Goal: Feedback & Contribution: Contribute content

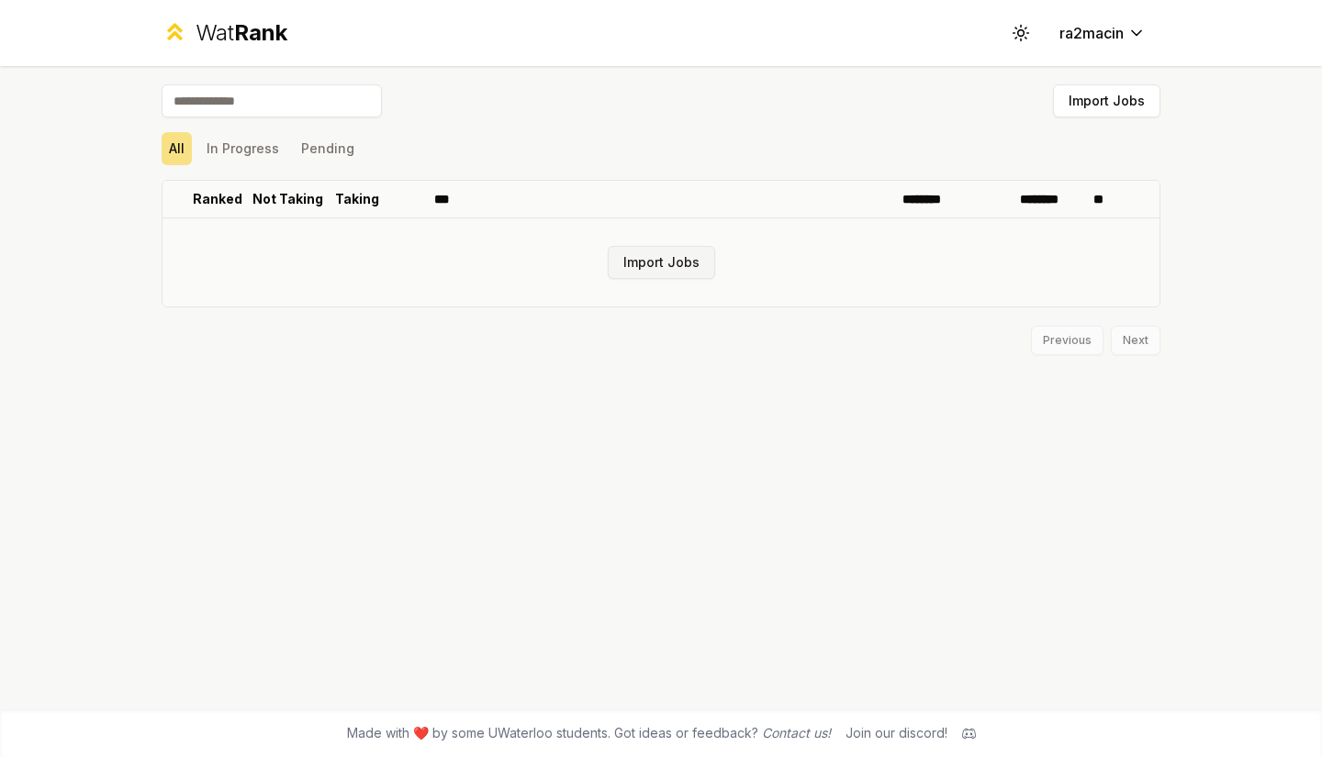
click at [640, 261] on button "Import Jobs" at bounding box center [661, 262] width 107 height 33
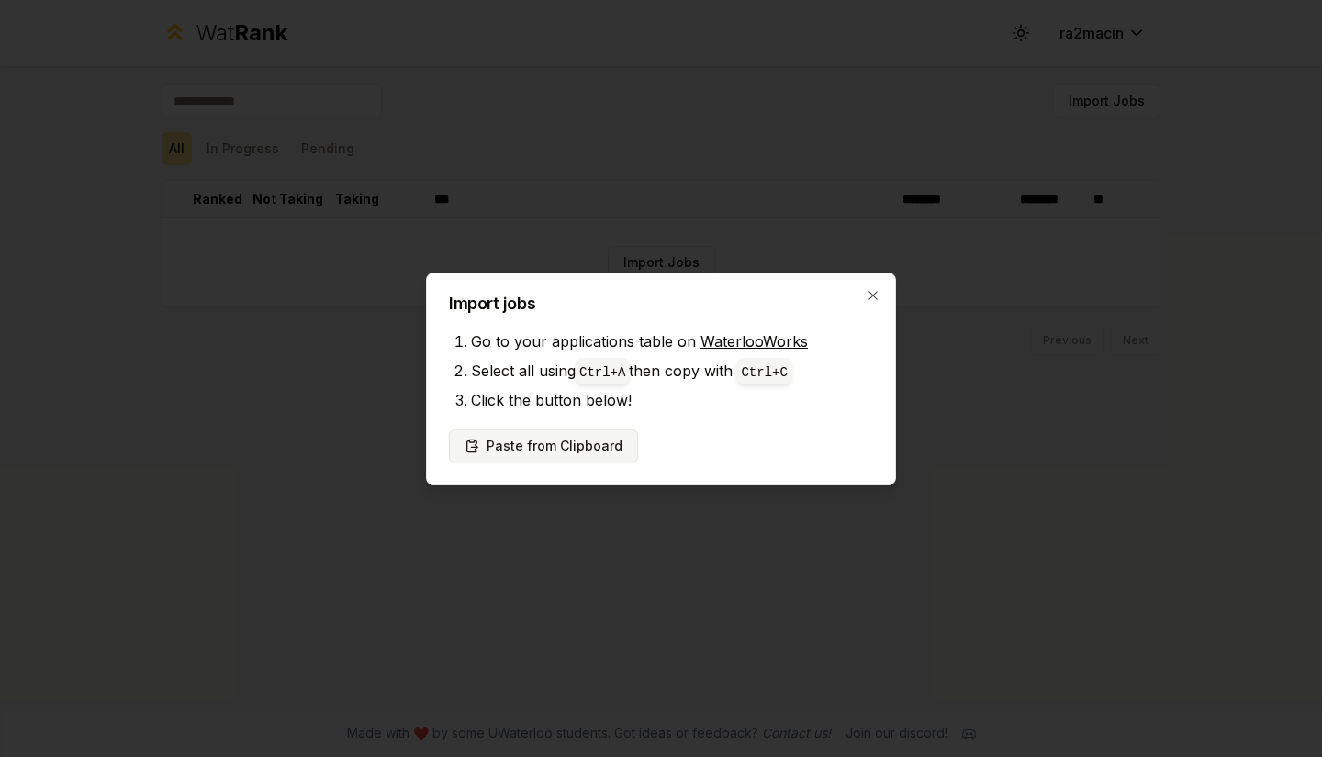
click at [548, 438] on button "Paste from Clipboard" at bounding box center [543, 446] width 189 height 33
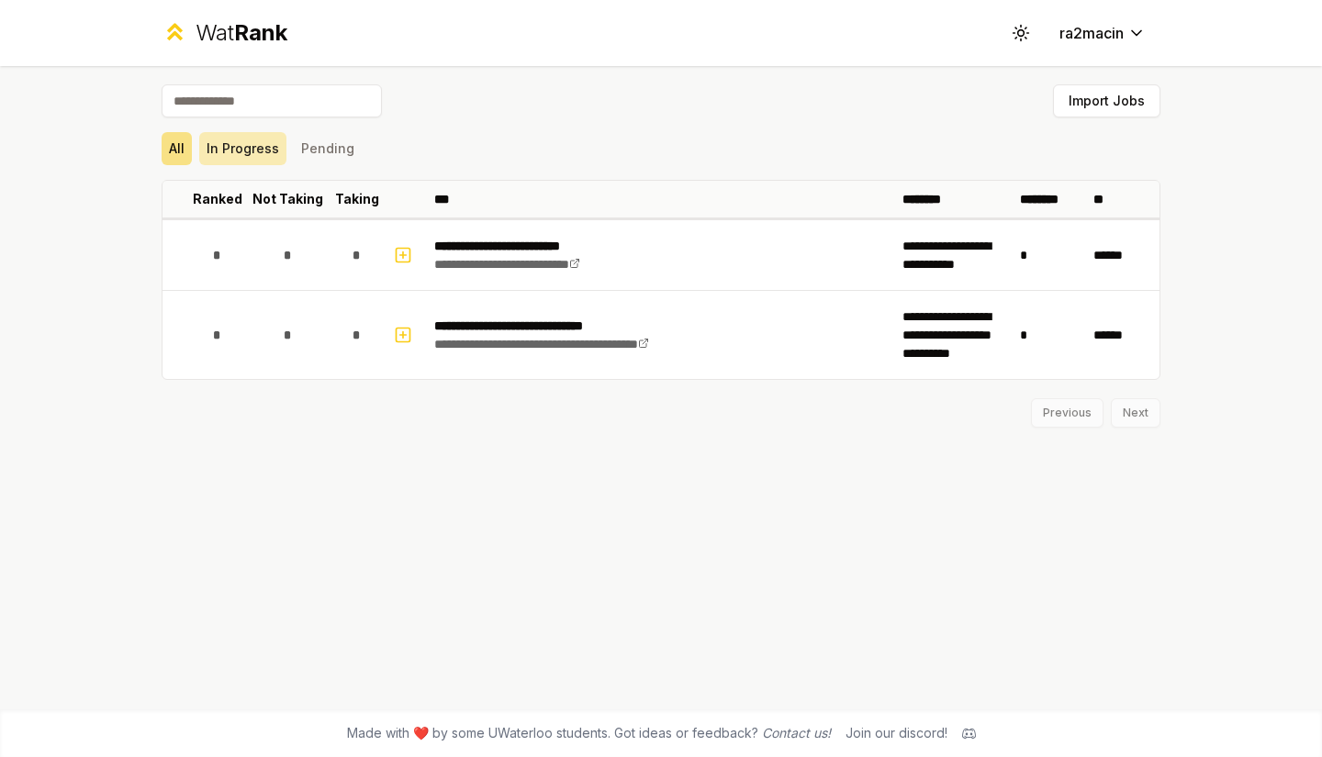
click at [242, 139] on button "In Progress" at bounding box center [242, 148] width 87 height 33
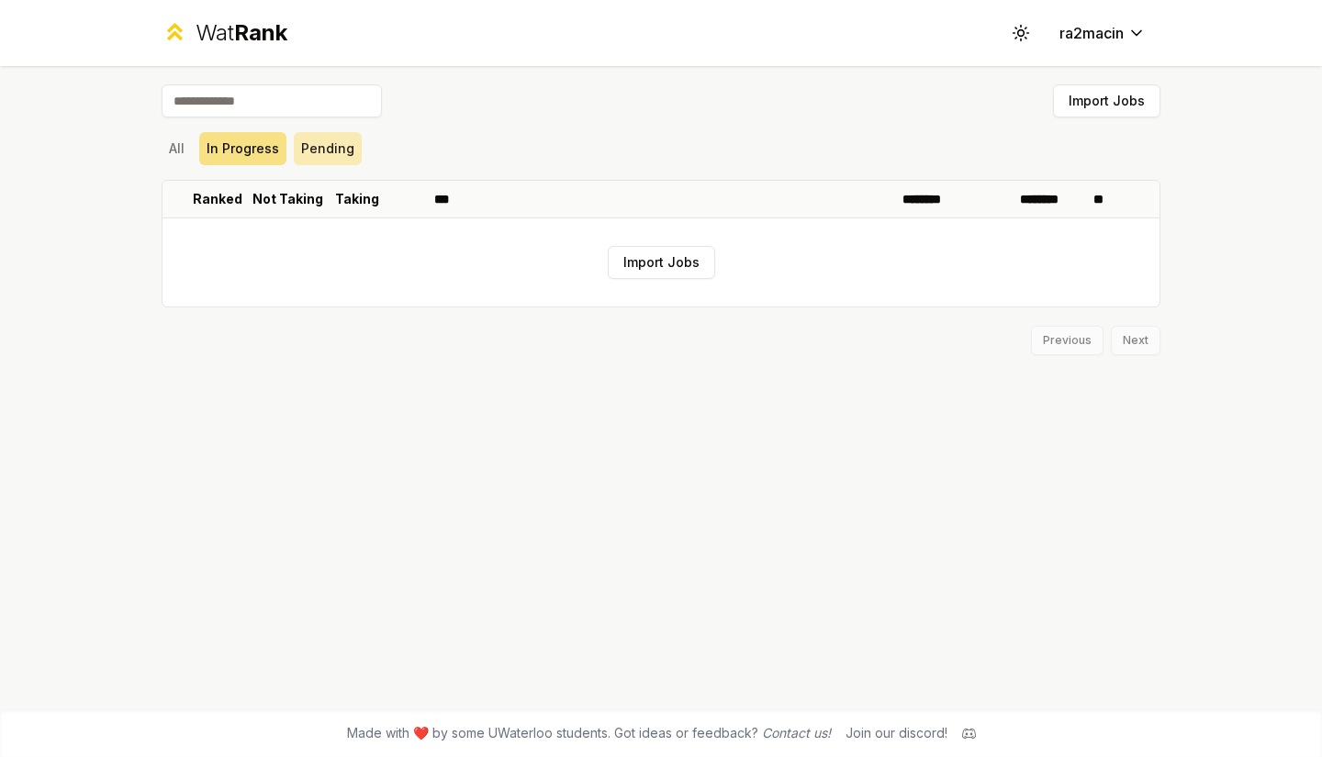
click at [296, 144] on button "Pending" at bounding box center [328, 148] width 68 height 33
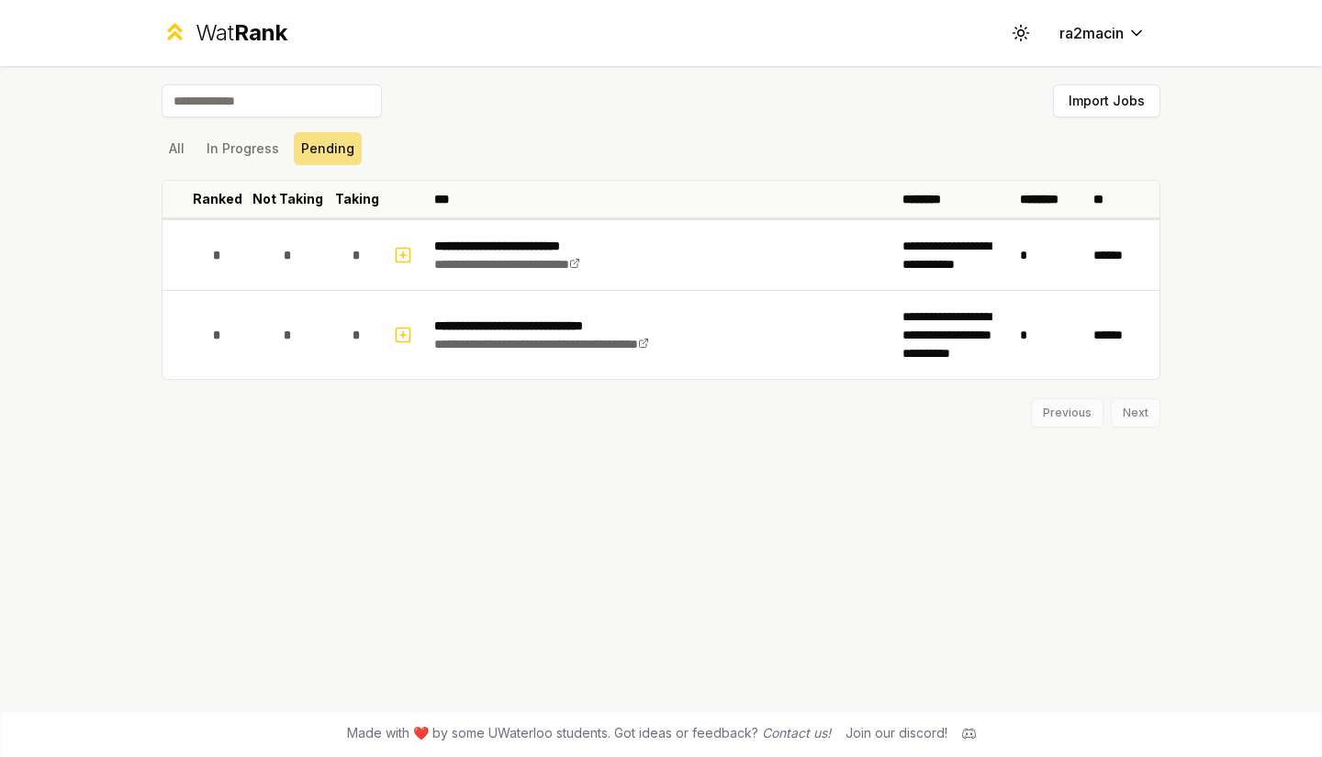
click at [152, 143] on div "**********" at bounding box center [660, 387] width 1057 height 643
click at [180, 147] on button "All" at bounding box center [177, 148] width 30 height 33
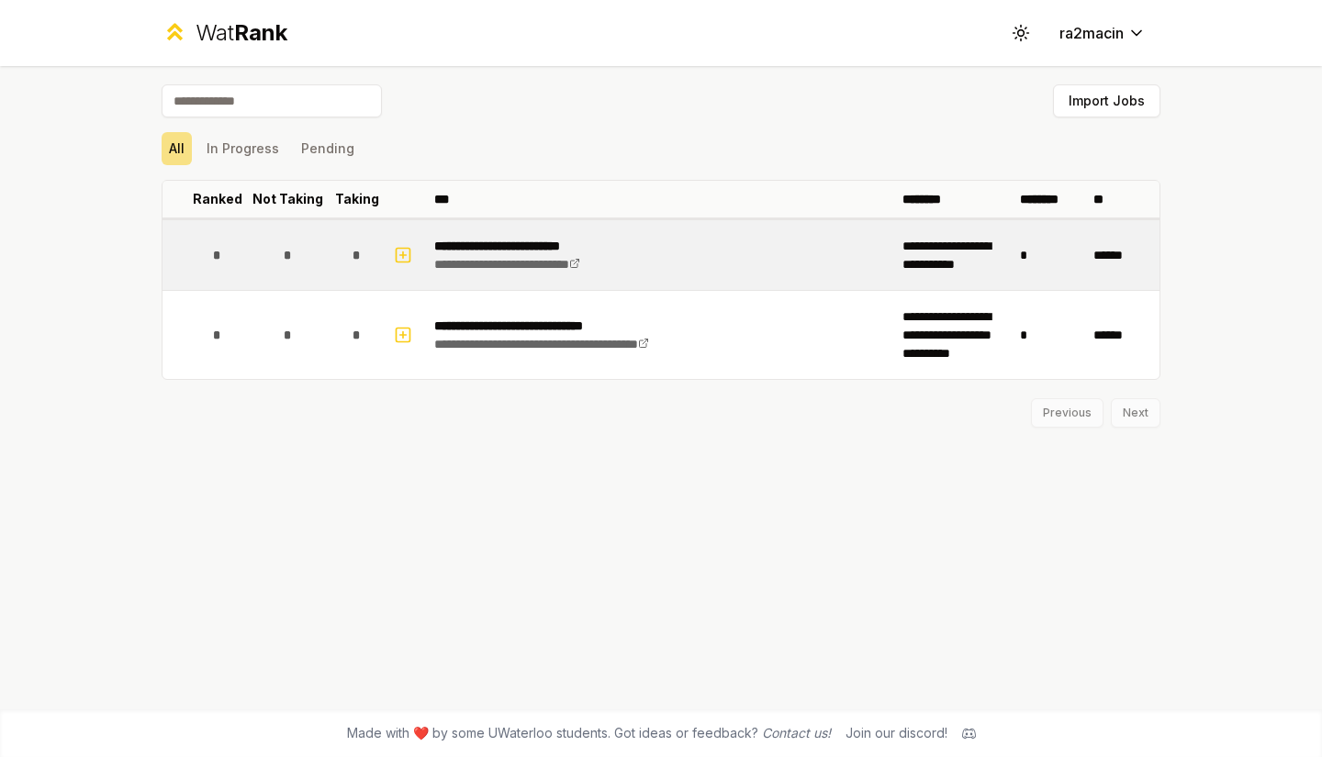
click at [287, 255] on span "*" at bounding box center [287, 255] width 8 height 18
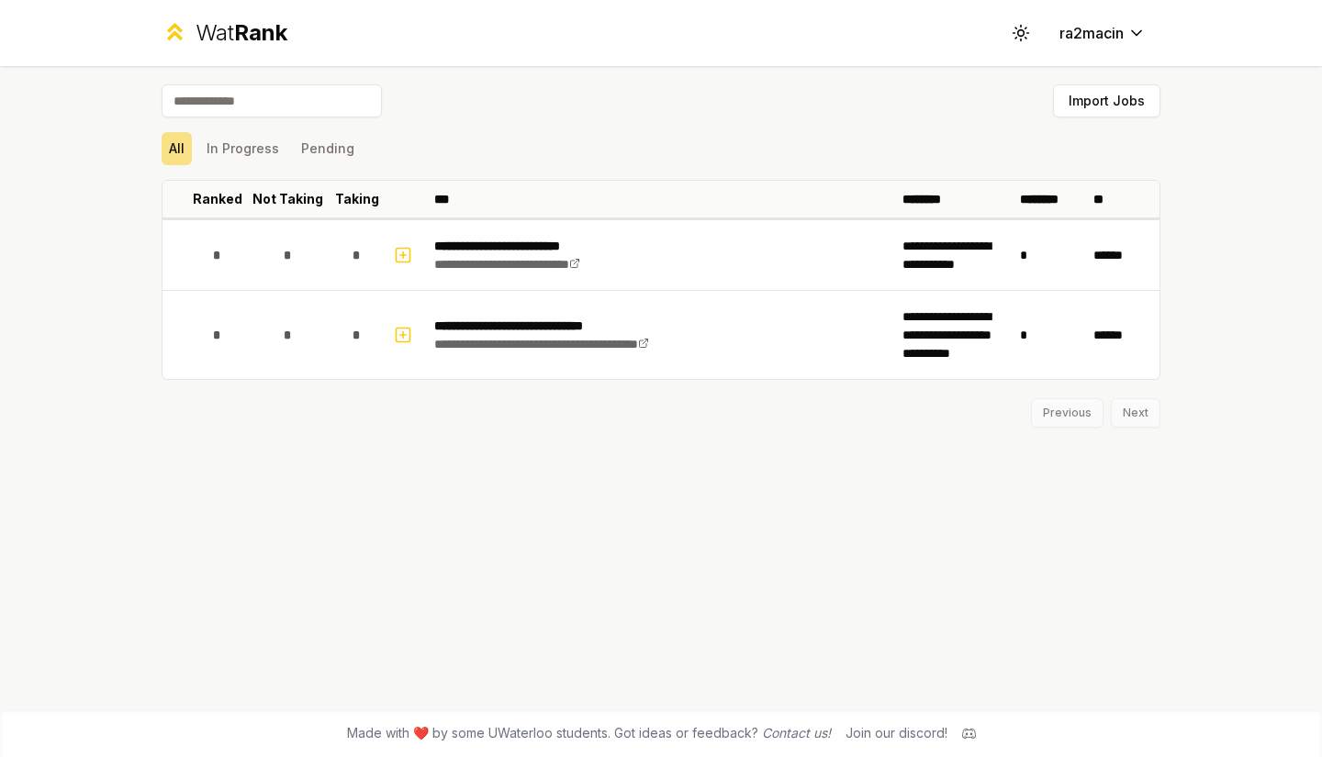
click at [1137, 423] on div "Previous Next" at bounding box center [661, 404] width 999 height 48
click at [1082, 415] on div "Previous Next" at bounding box center [661, 404] width 999 height 48
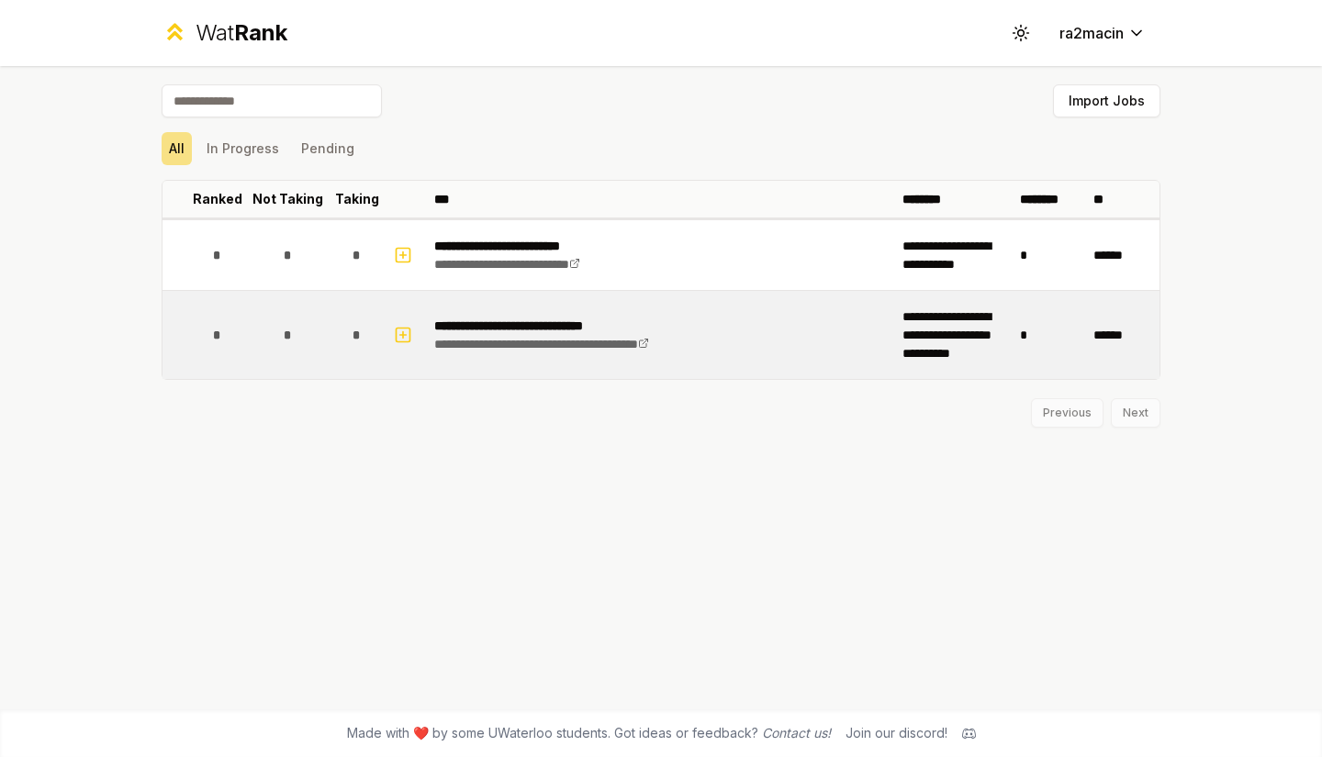
click at [1025, 320] on td "*" at bounding box center [1048, 335] width 73 height 88
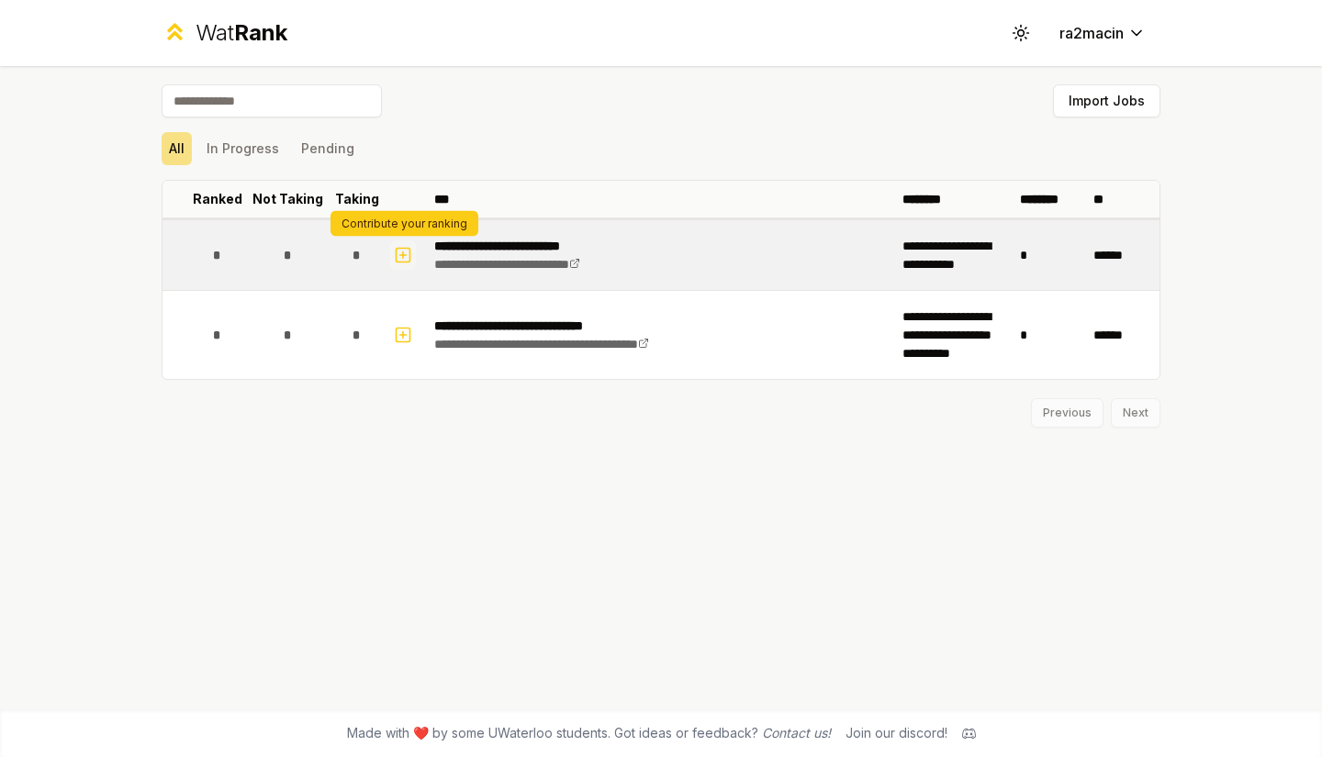
click at [406, 256] on icon "button" at bounding box center [403, 255] width 18 height 22
select select
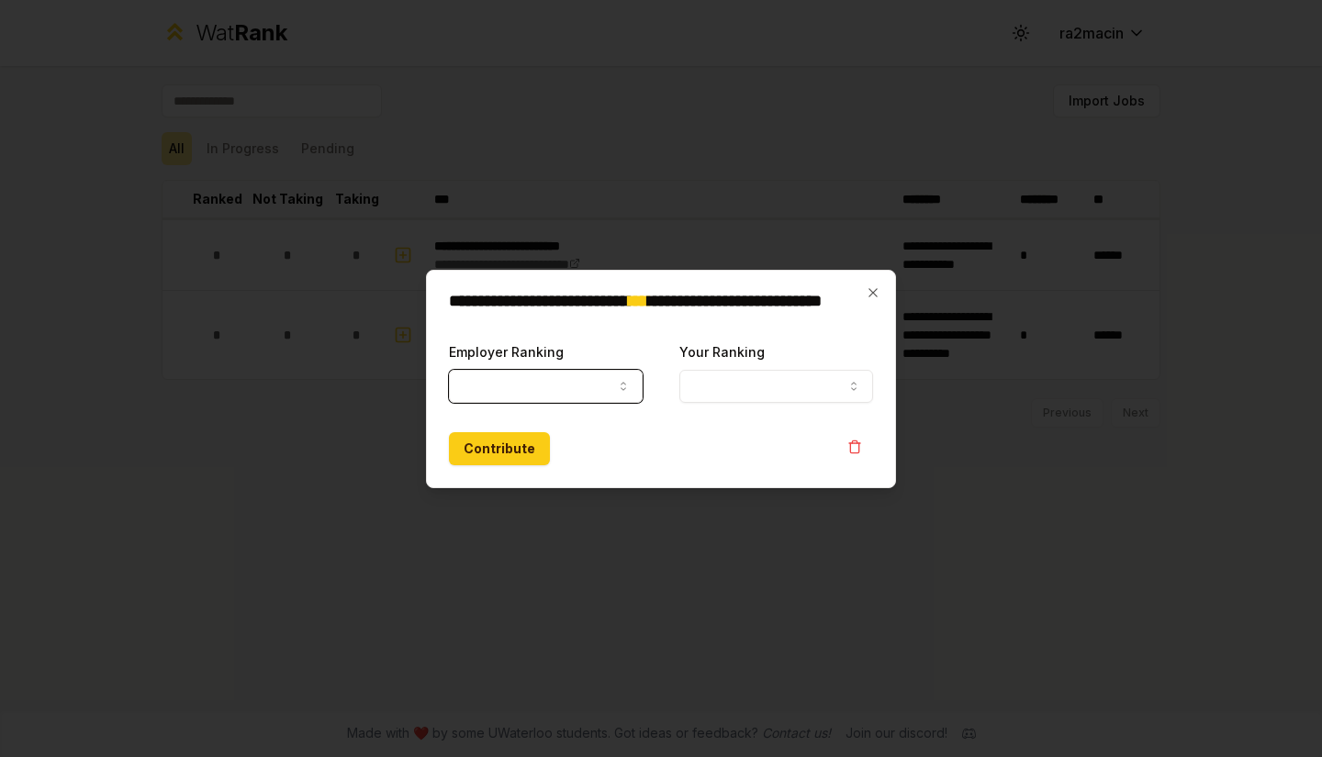
click at [584, 377] on button "Employer Ranking" at bounding box center [546, 386] width 194 height 33
select select "******"
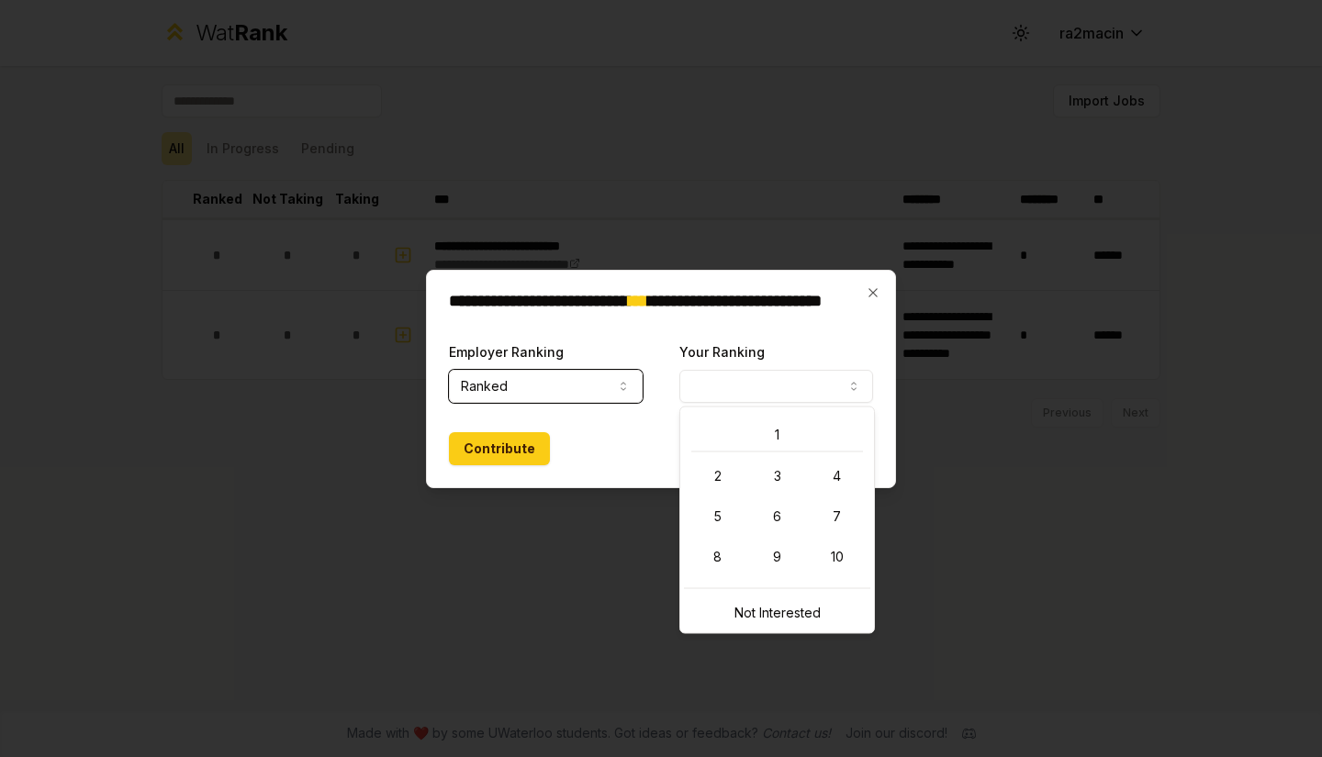
click at [795, 374] on button "Your Ranking" at bounding box center [776, 386] width 194 height 33
select select "*"
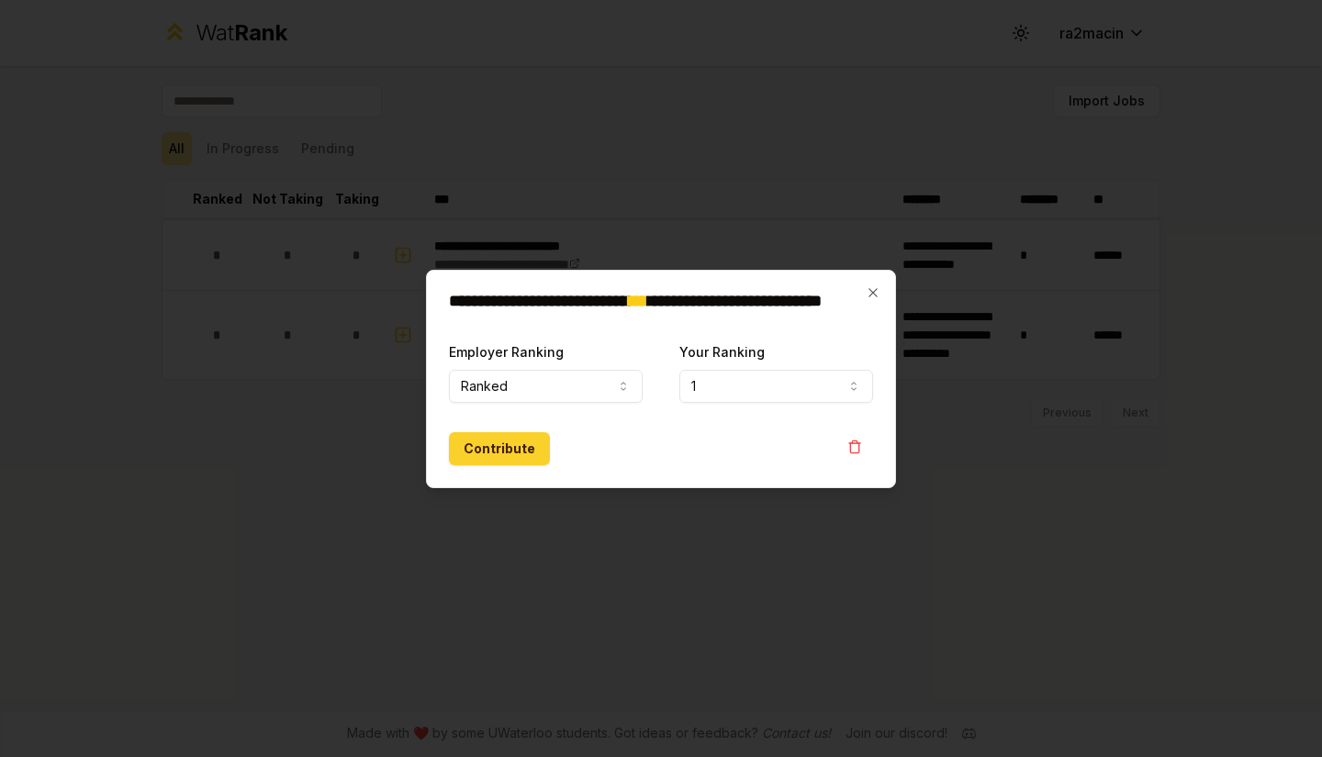
click at [507, 447] on button "Contribute" at bounding box center [499, 448] width 101 height 33
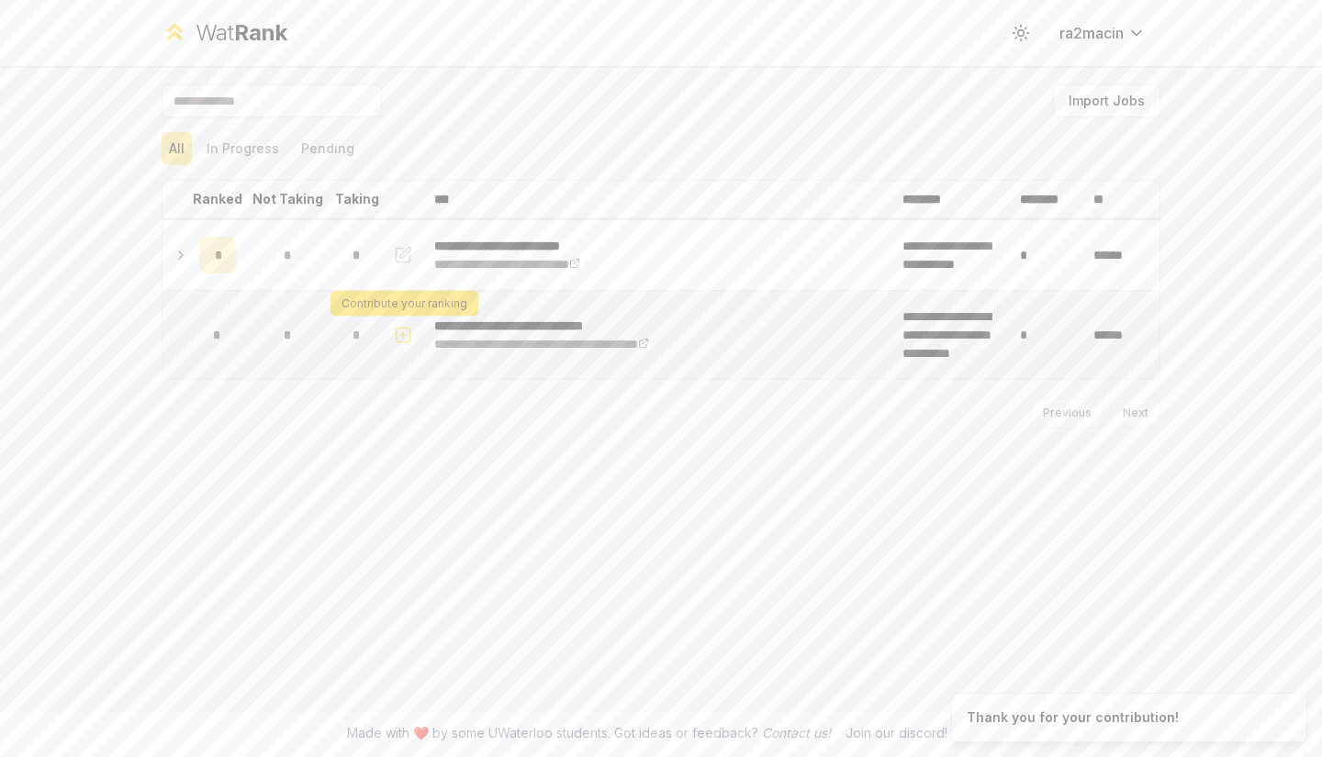
click at [408, 330] on icon "button" at bounding box center [403, 335] width 18 height 22
select select
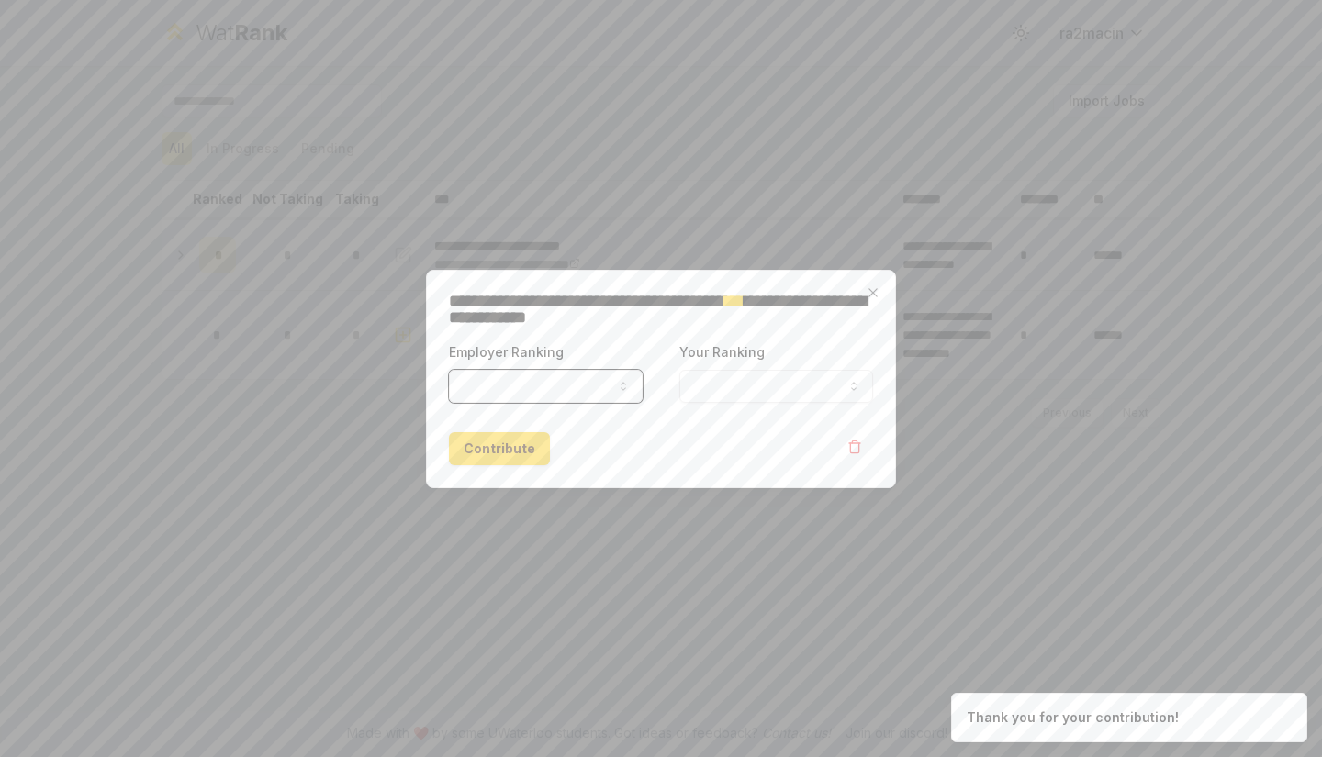
click at [574, 386] on button "Employer Ranking" at bounding box center [546, 386] width 194 height 33
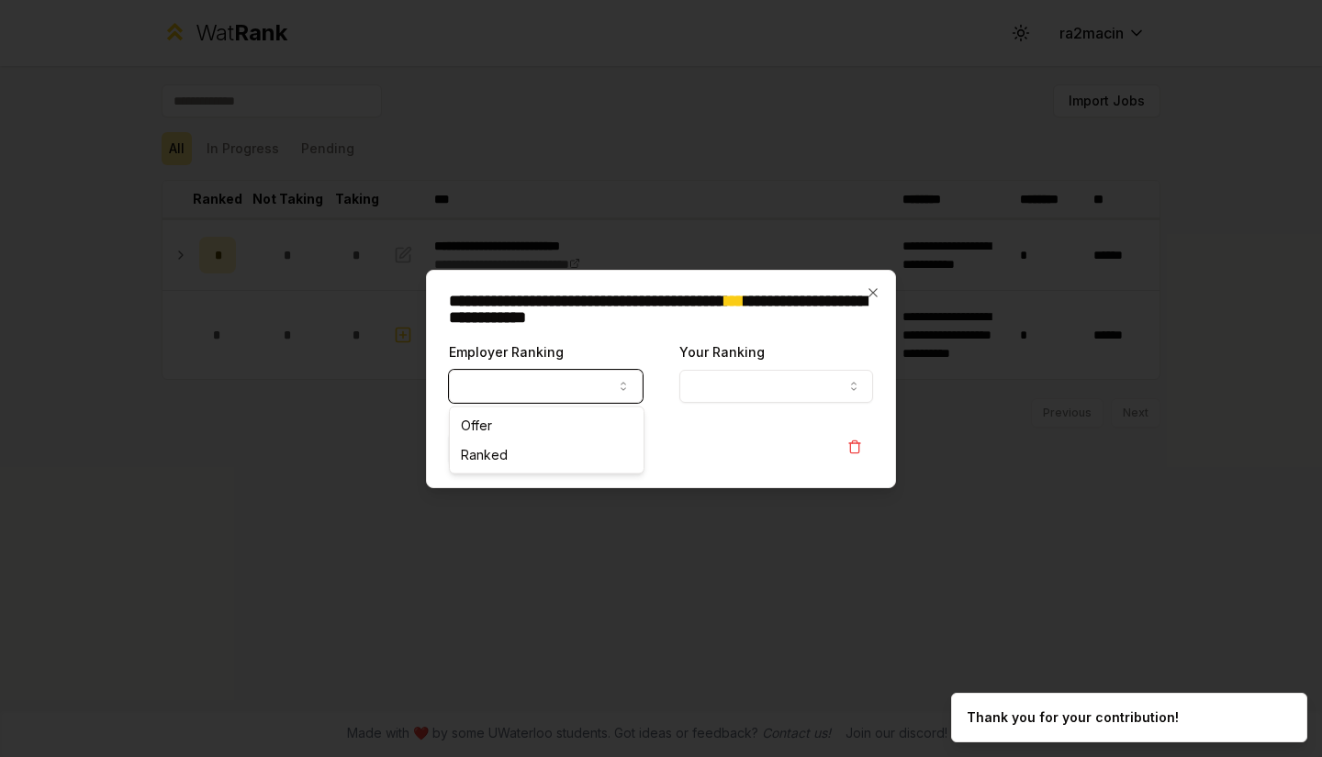
select select "******"
click at [750, 381] on button "Your Ranking" at bounding box center [776, 386] width 194 height 33
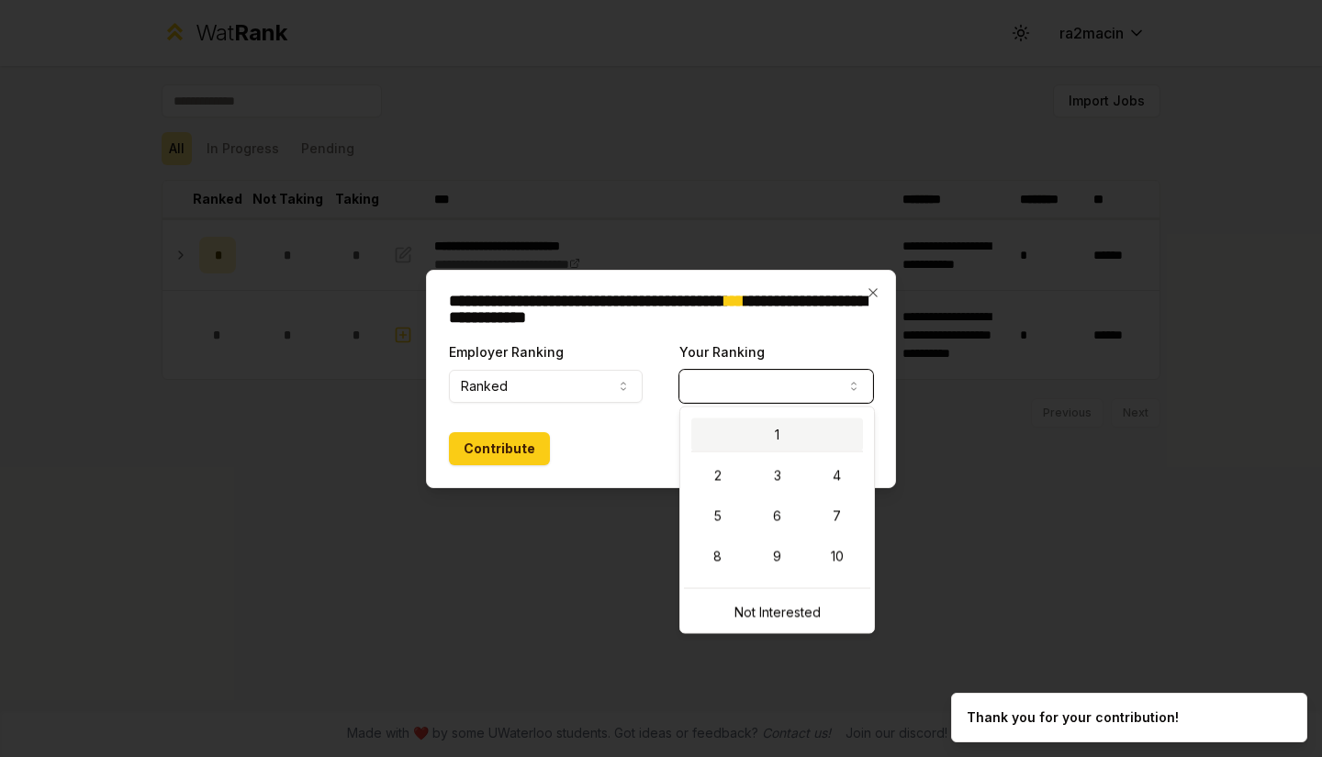
select select "*"
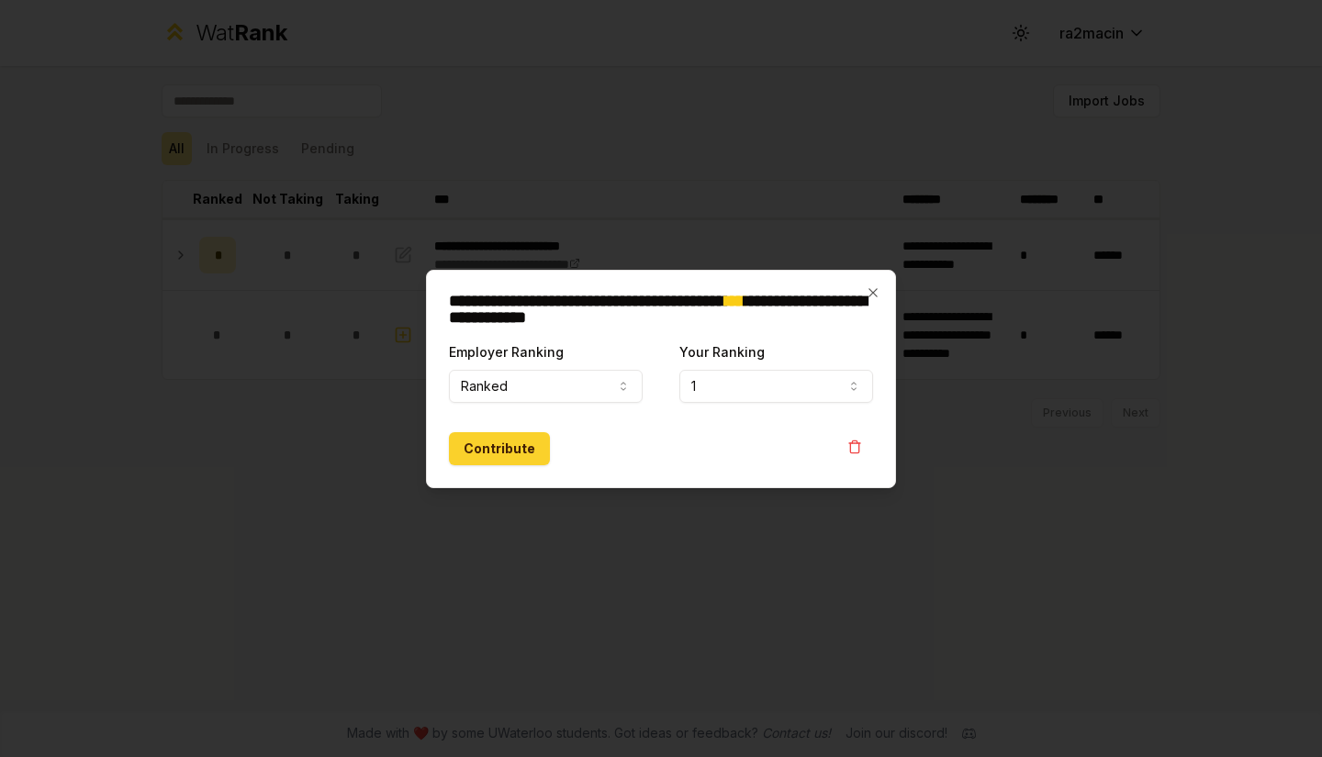
click at [520, 450] on button "Contribute" at bounding box center [499, 448] width 101 height 33
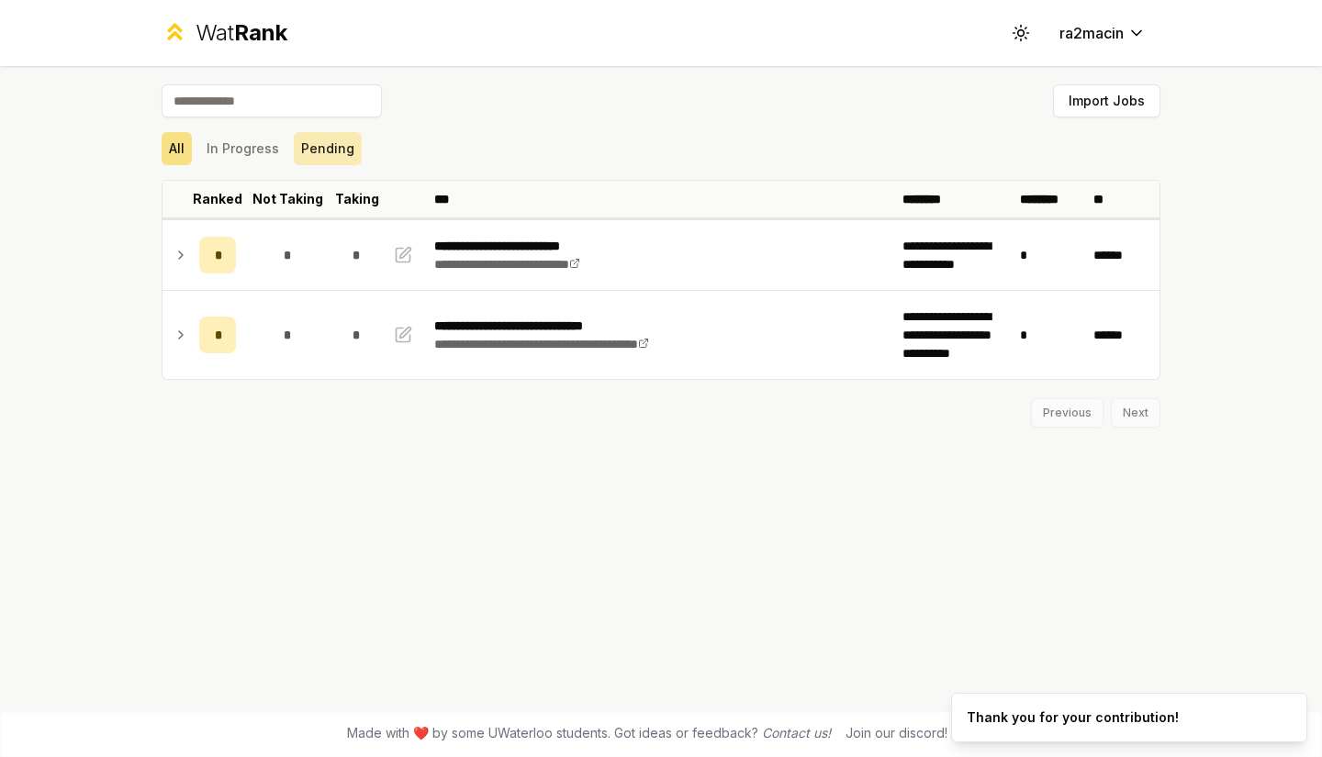
click at [323, 152] on button "Pending" at bounding box center [328, 148] width 68 height 33
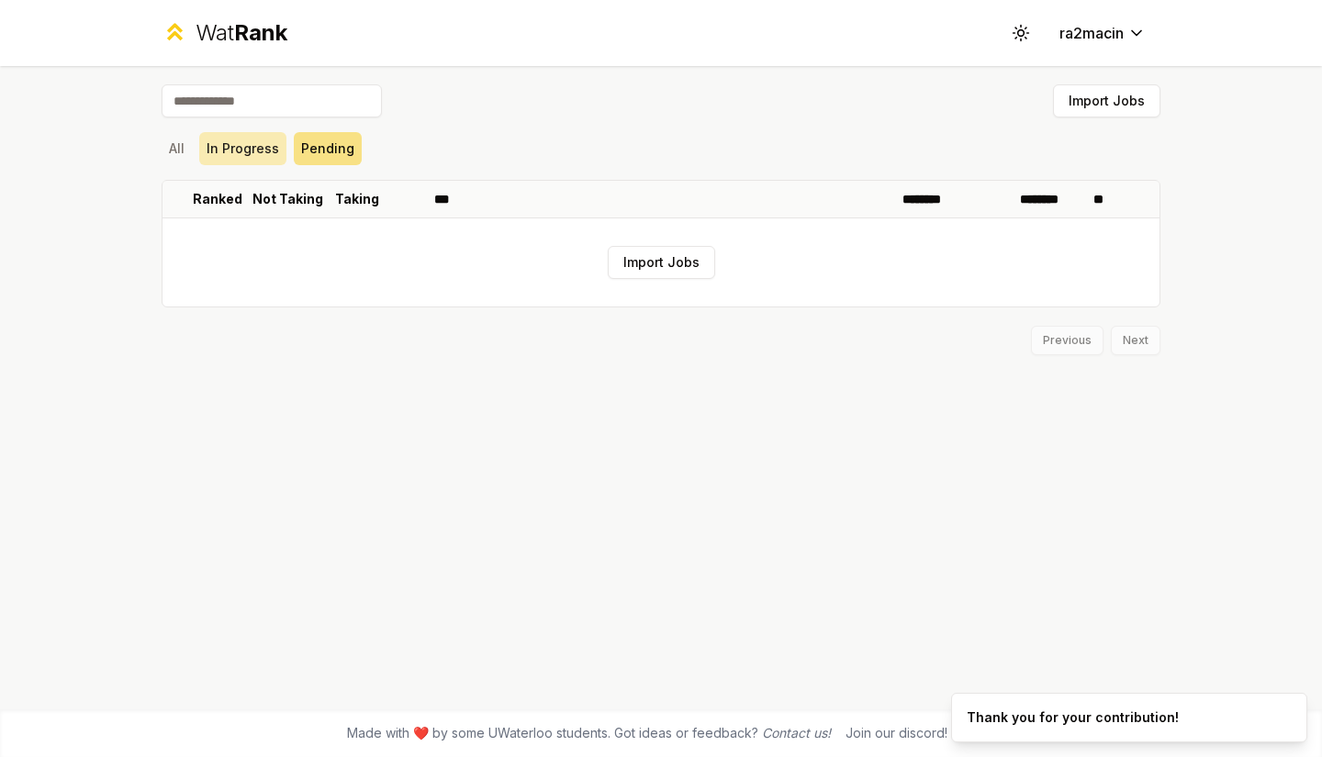
click at [252, 138] on button "In Progress" at bounding box center [242, 148] width 87 height 33
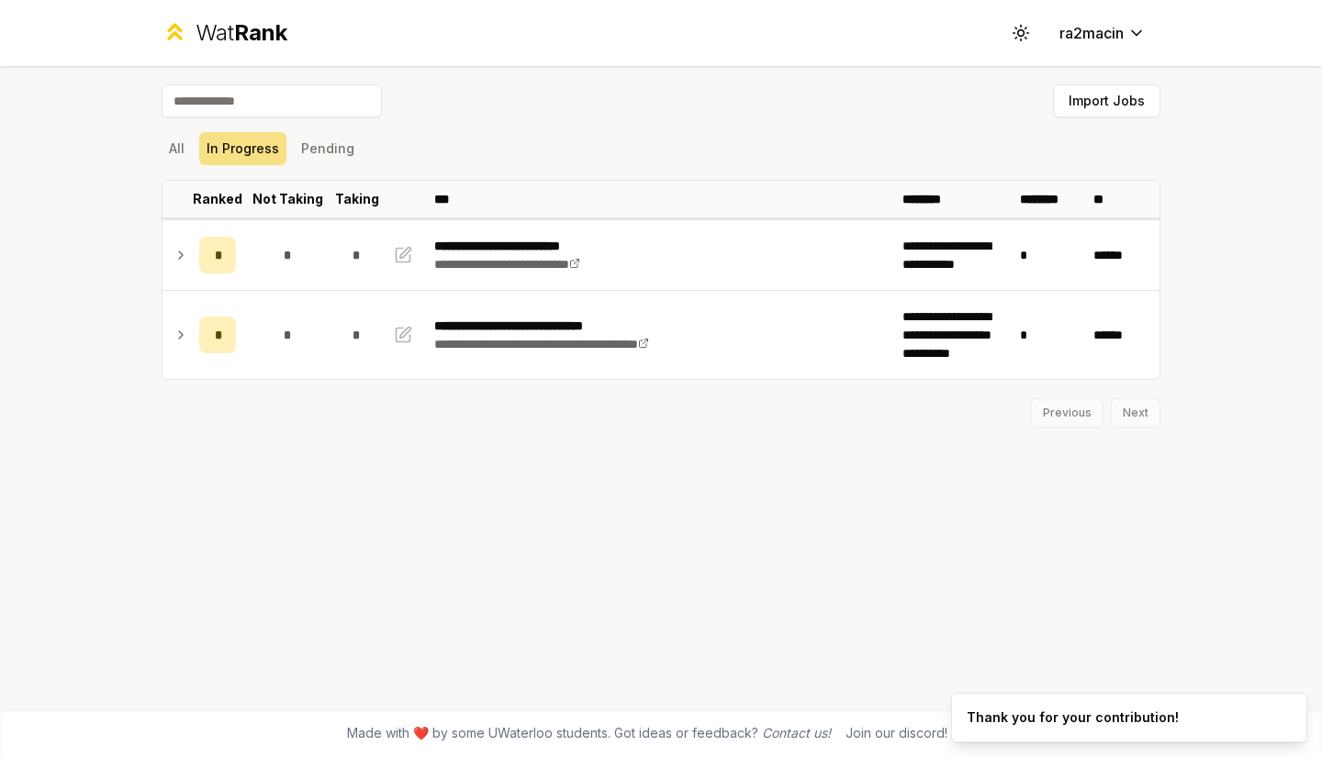
click at [175, 129] on div "All In Progress Pending" at bounding box center [661, 149] width 999 height 48
click at [176, 145] on button "All" at bounding box center [177, 148] width 30 height 33
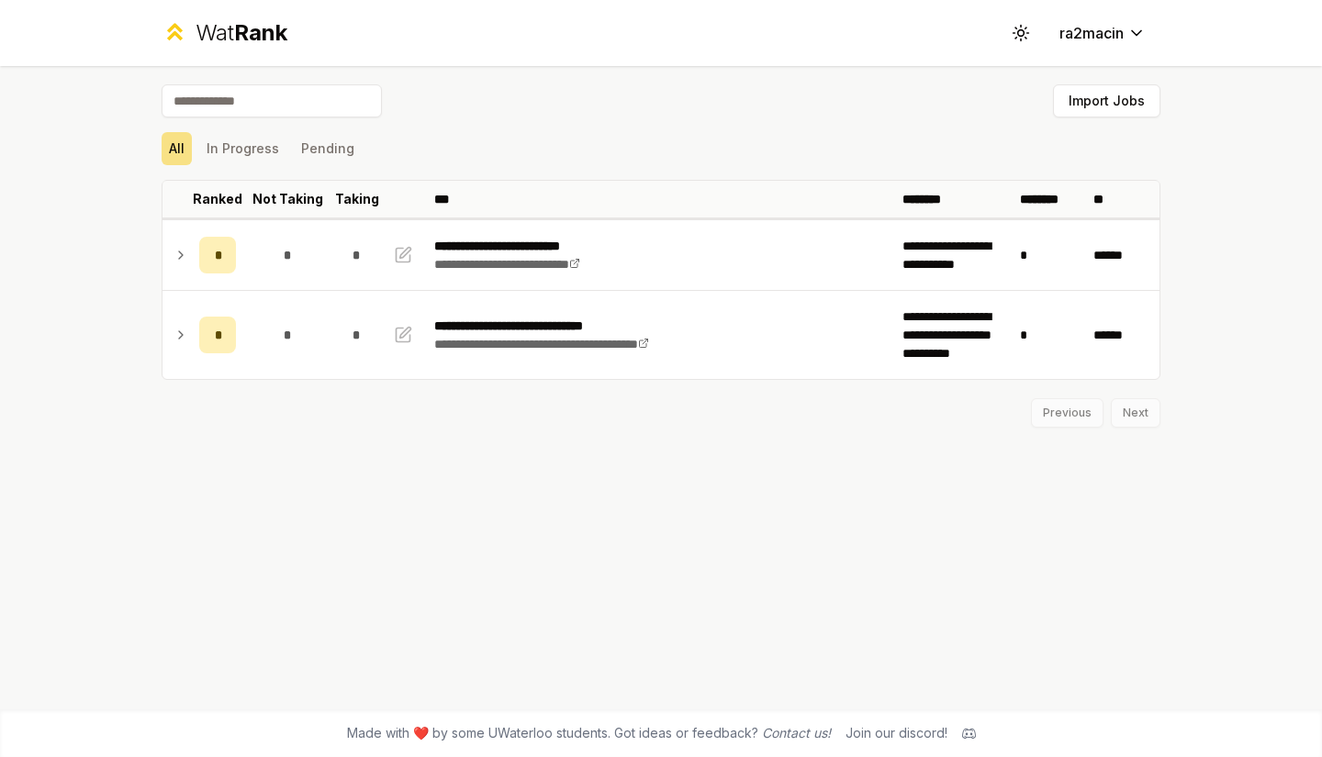
click at [246, 34] on span "Rank" at bounding box center [260, 32] width 53 height 27
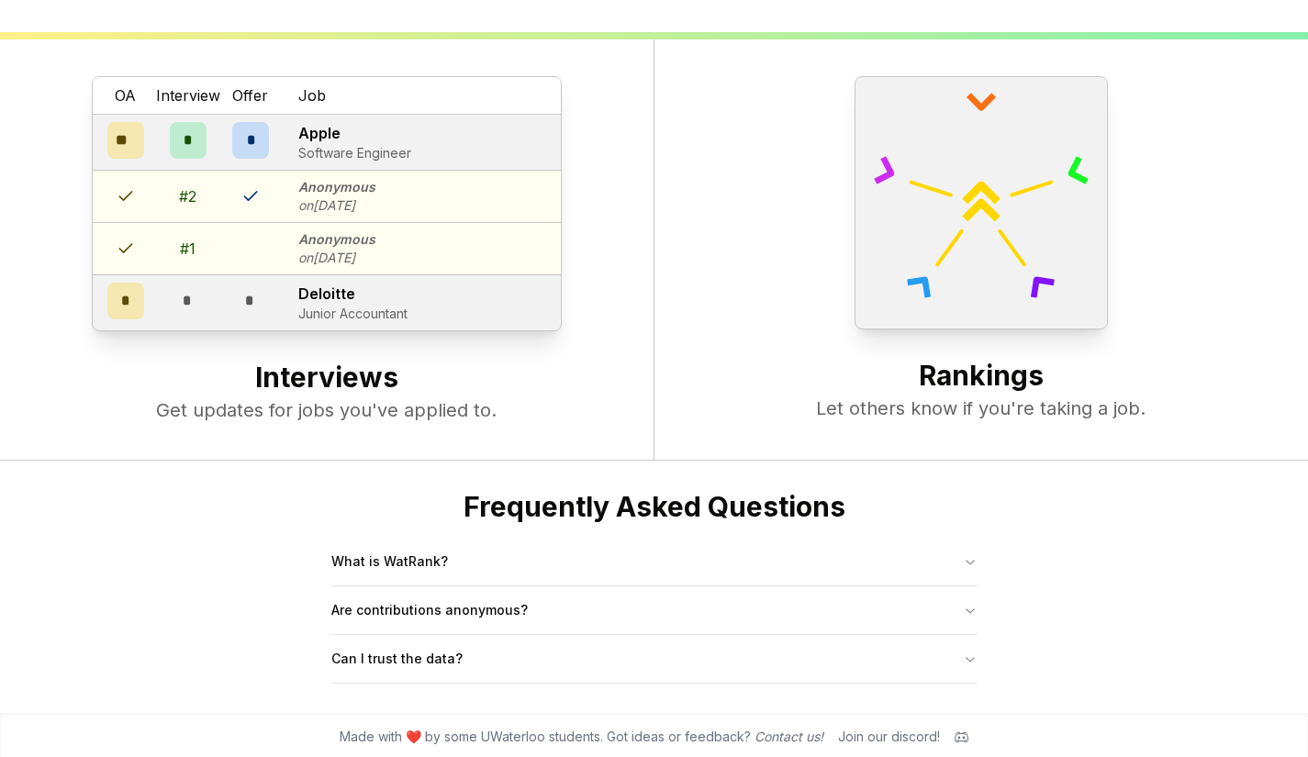
scroll to position [707, 0]
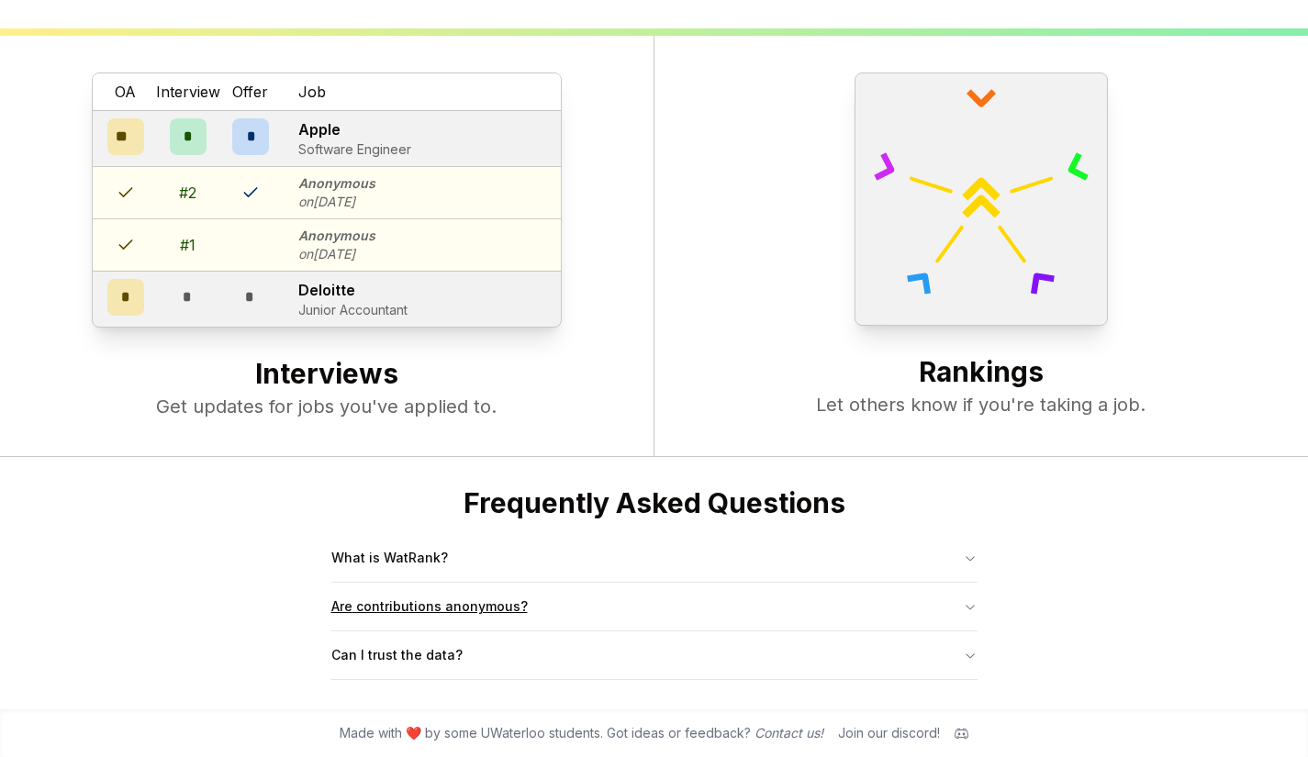
click at [482, 603] on button "Are contributions anonymous?" at bounding box center [654, 607] width 646 height 48
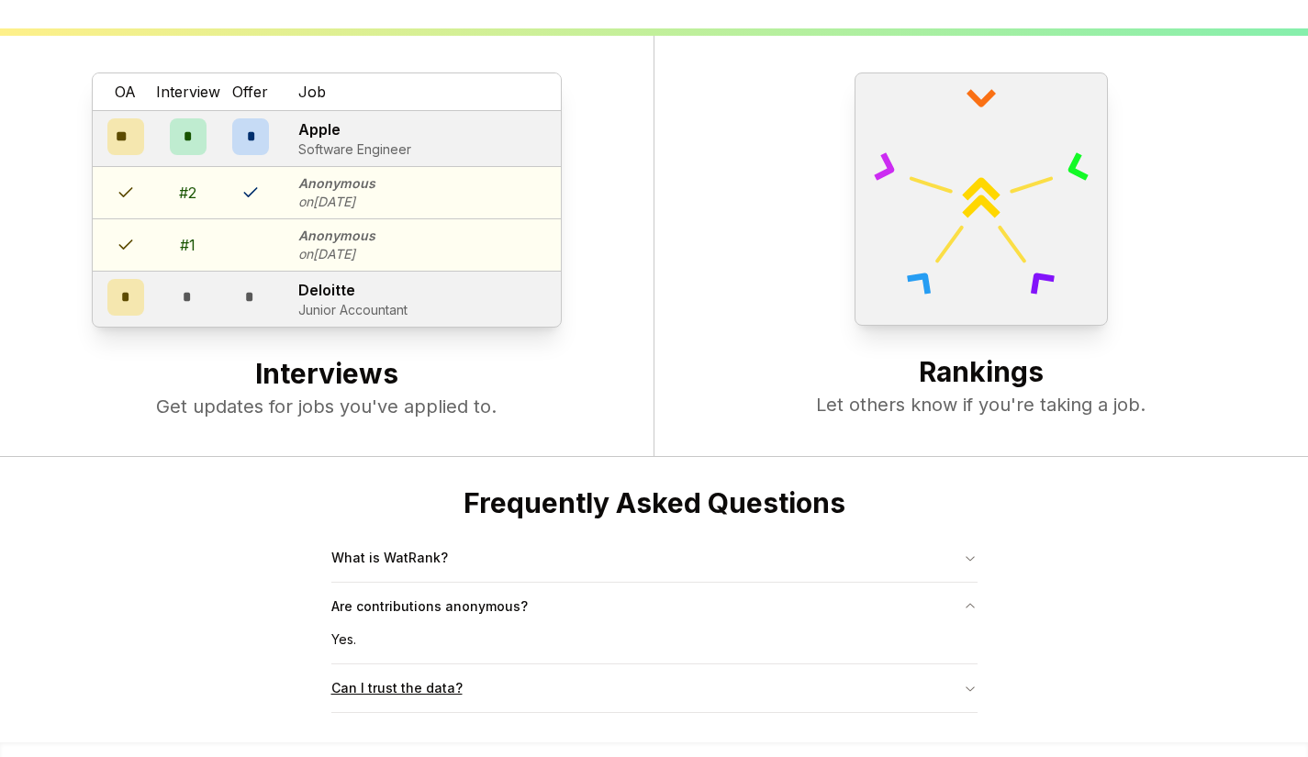
click at [478, 677] on button "Can I trust the data?" at bounding box center [654, 688] width 646 height 48
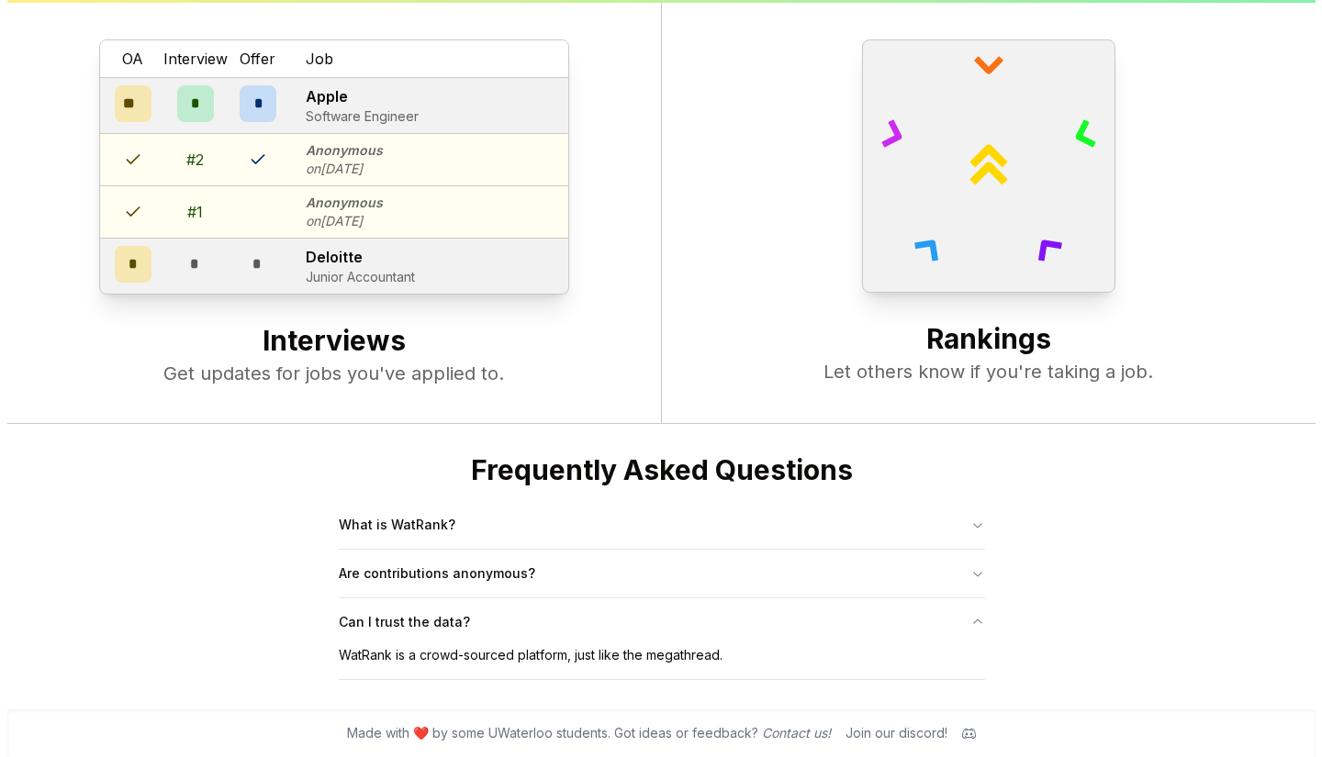
scroll to position [0, 0]
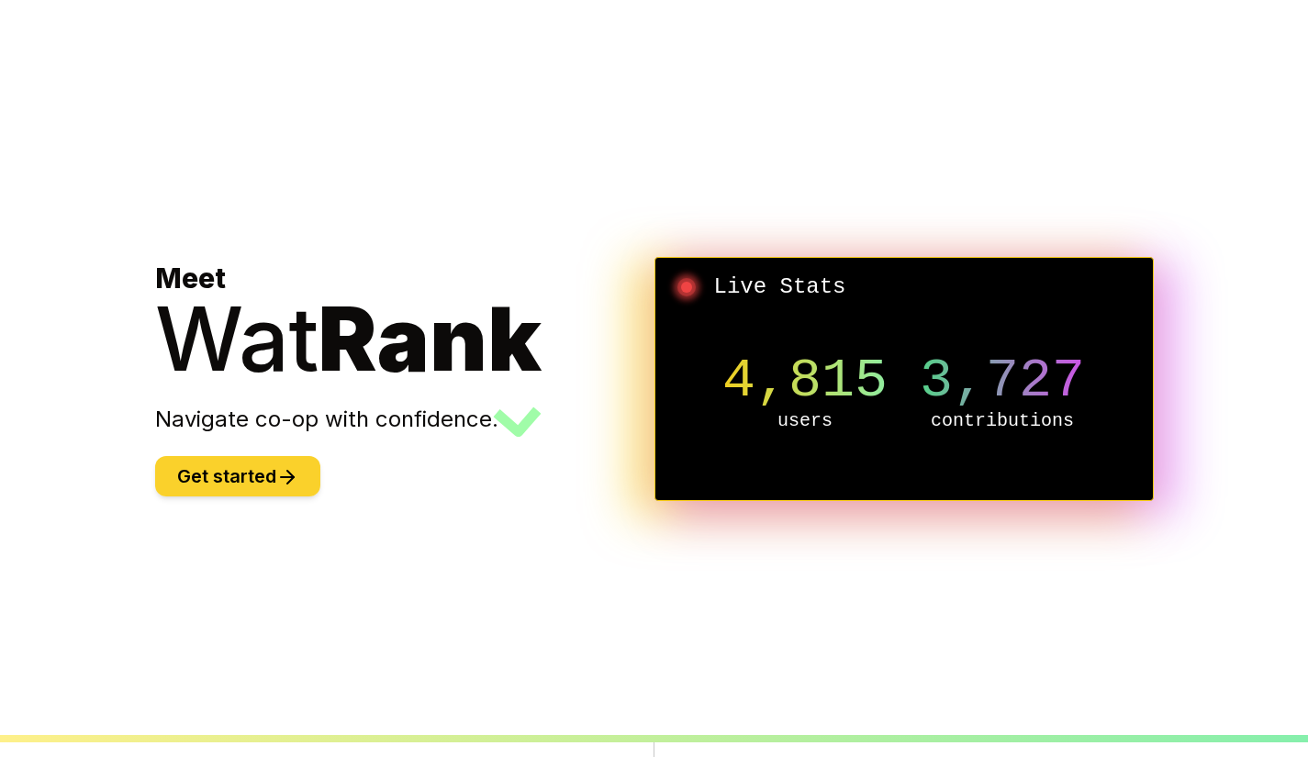
click at [235, 475] on button "Get started" at bounding box center [237, 476] width 165 height 40
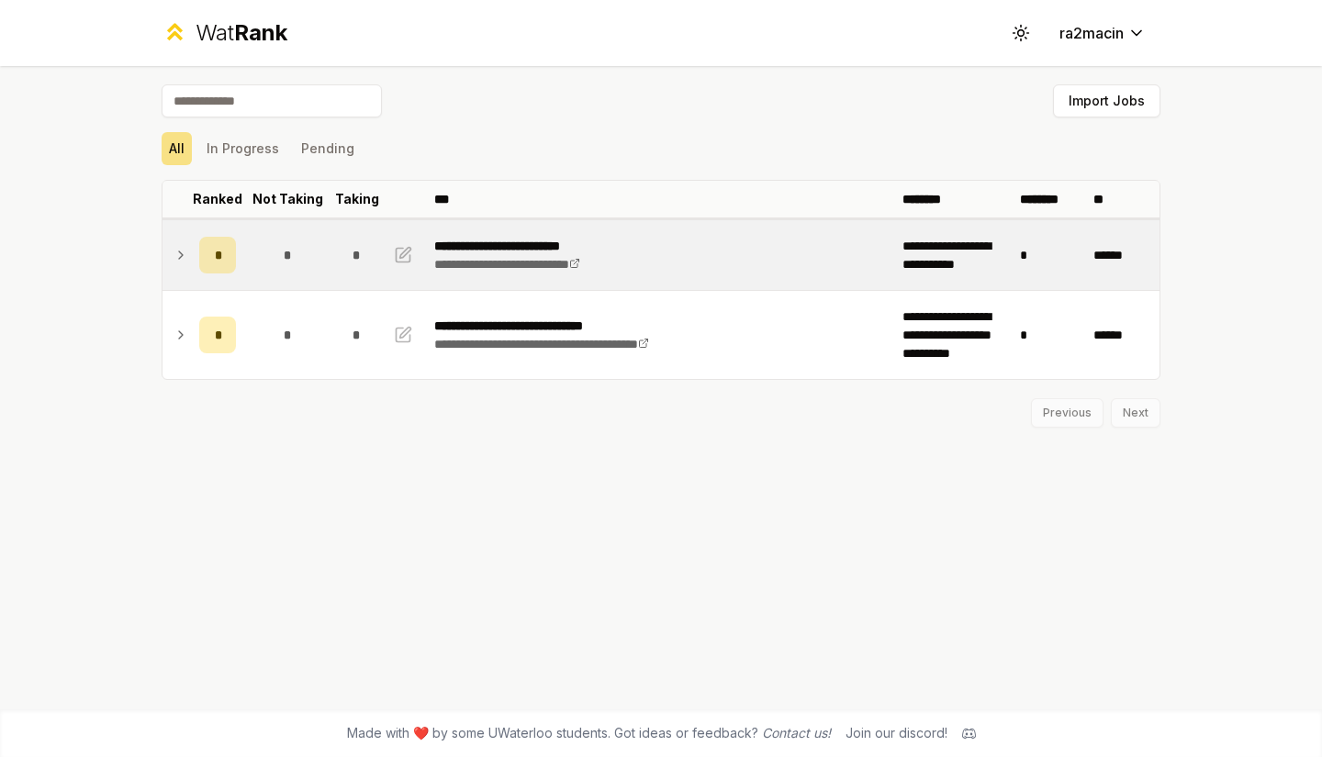
click at [187, 251] on icon at bounding box center [180, 255] width 15 height 22
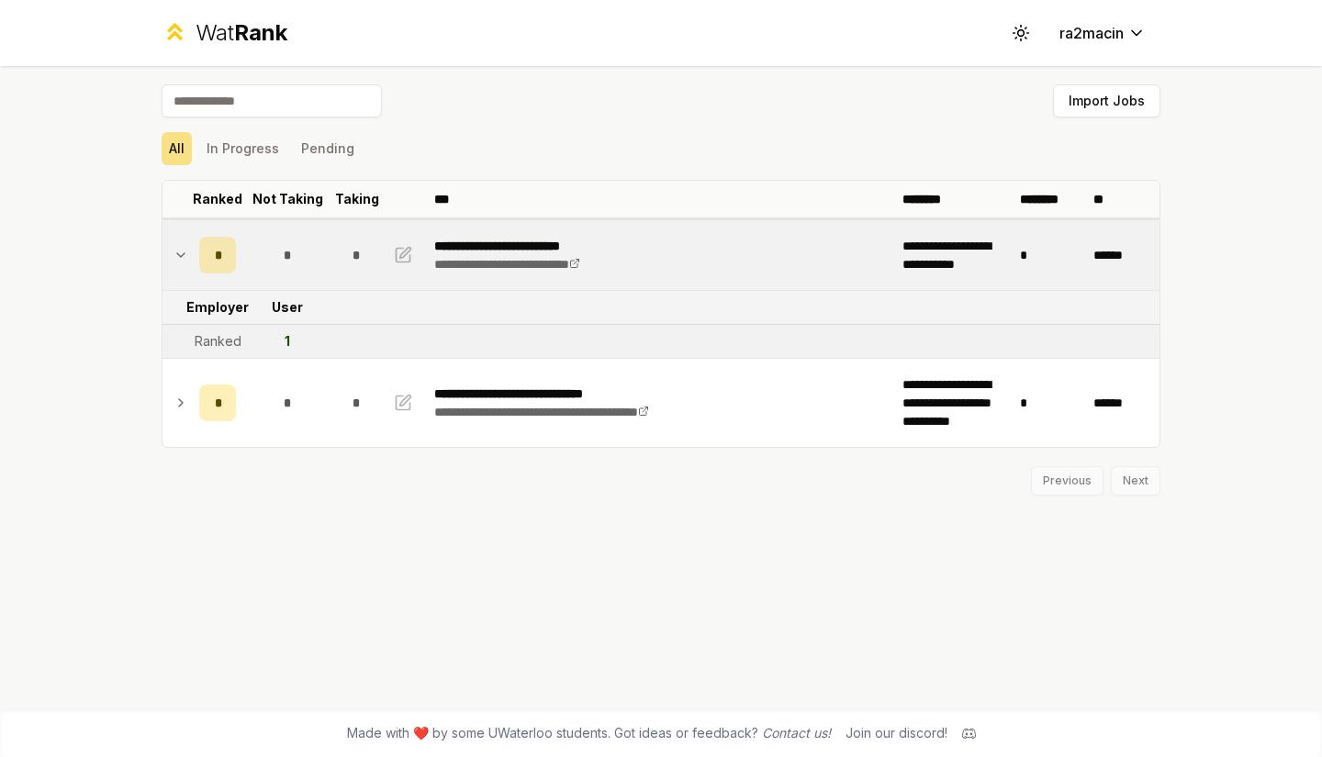
click at [203, 253] on div "*" at bounding box center [217, 255] width 37 height 37
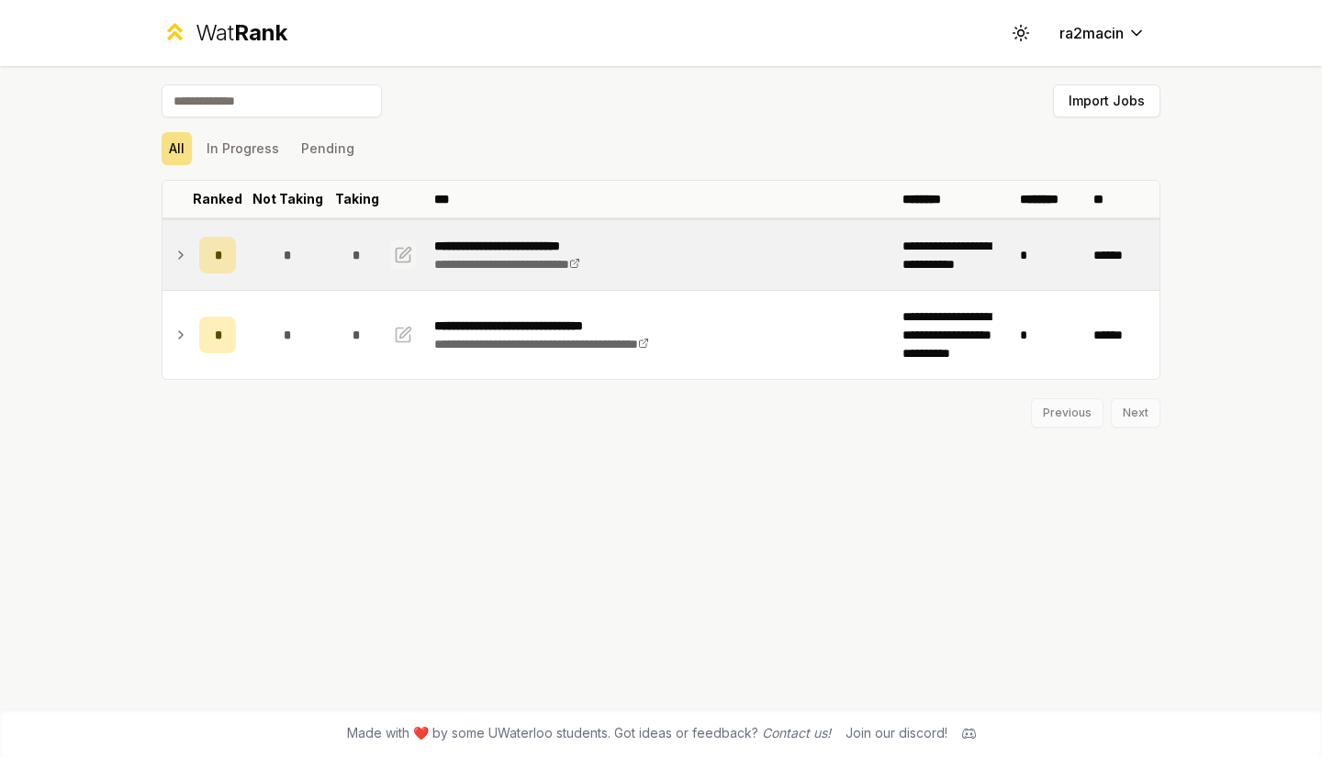
click at [407, 255] on icon "button" at bounding box center [403, 255] width 18 height 22
select select "******"
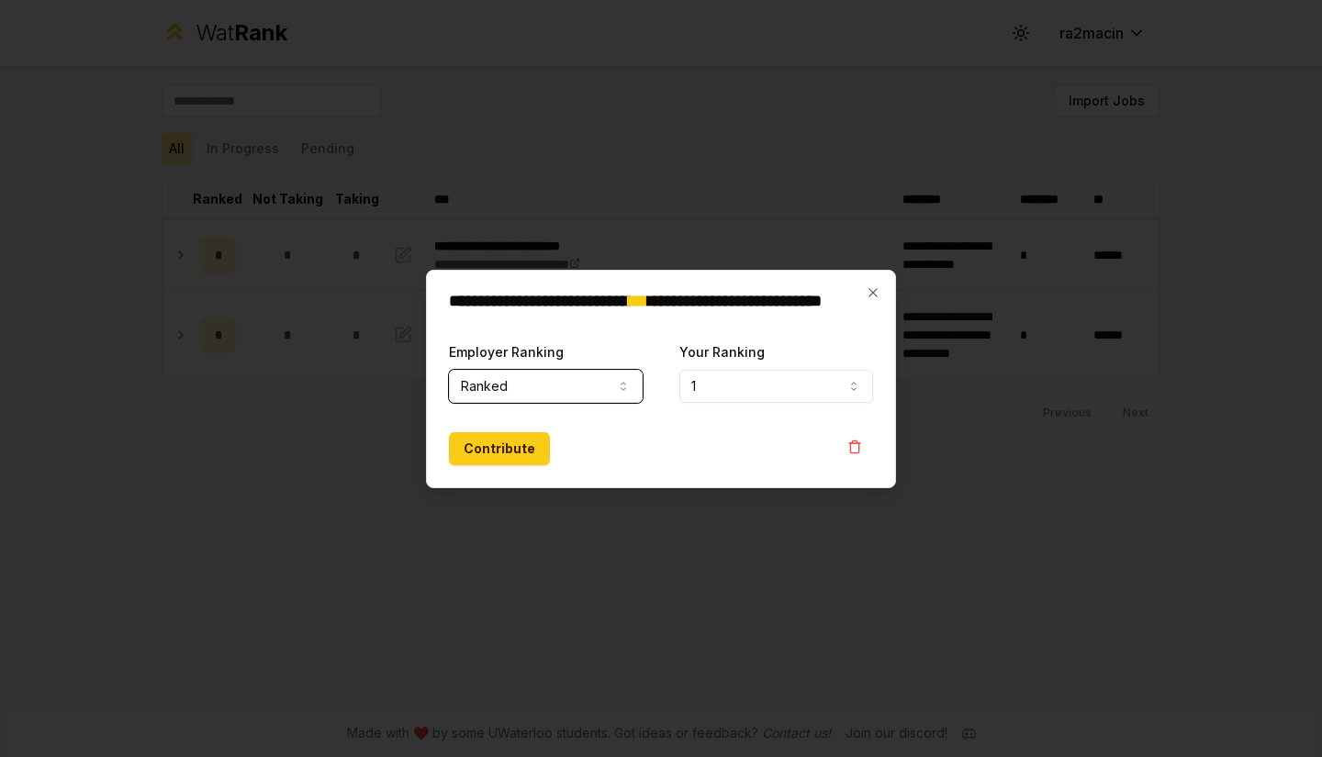
click at [531, 385] on button "Ranked" at bounding box center [546, 386] width 194 height 33
click at [849, 463] on div "Contribute" at bounding box center [661, 448] width 424 height 33
click at [854, 448] on icon "button" at bounding box center [854, 447] width 15 height 15
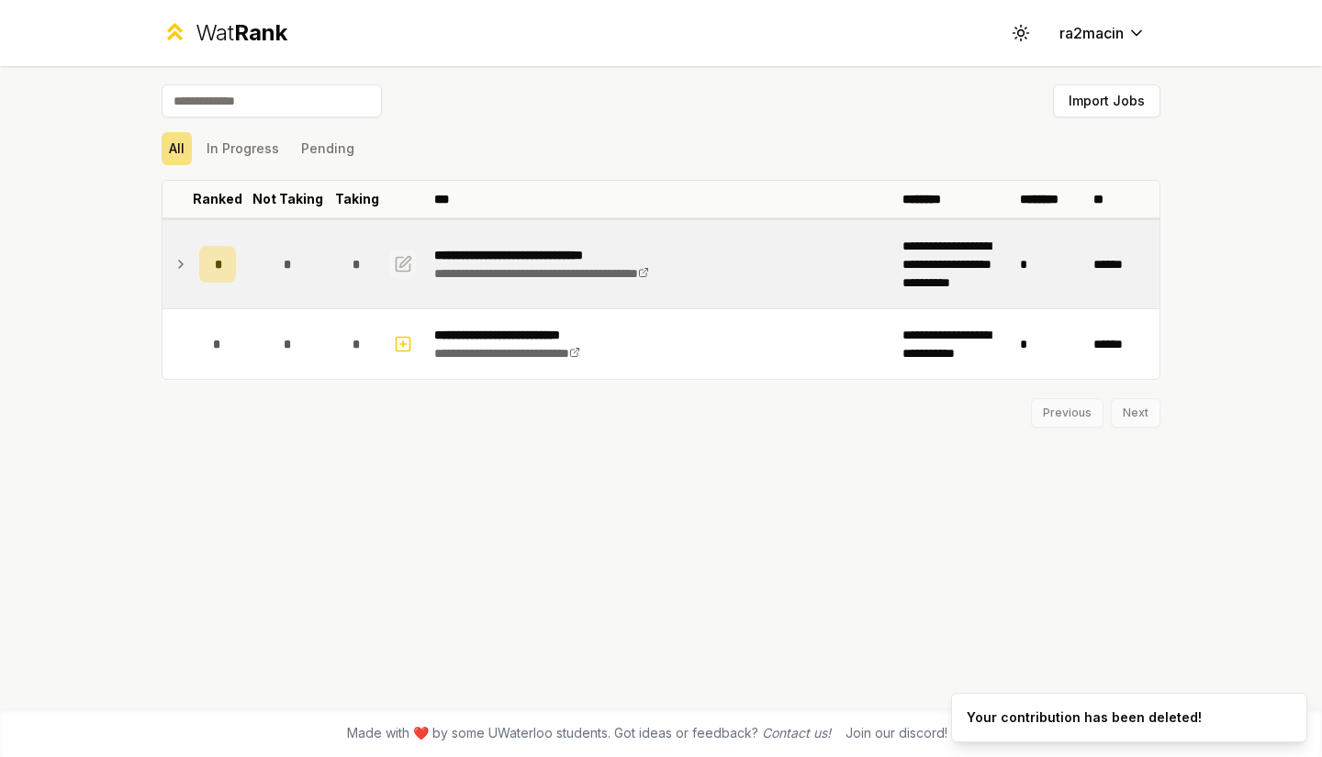
click at [405, 257] on icon "button" at bounding box center [403, 264] width 18 height 22
select select "******"
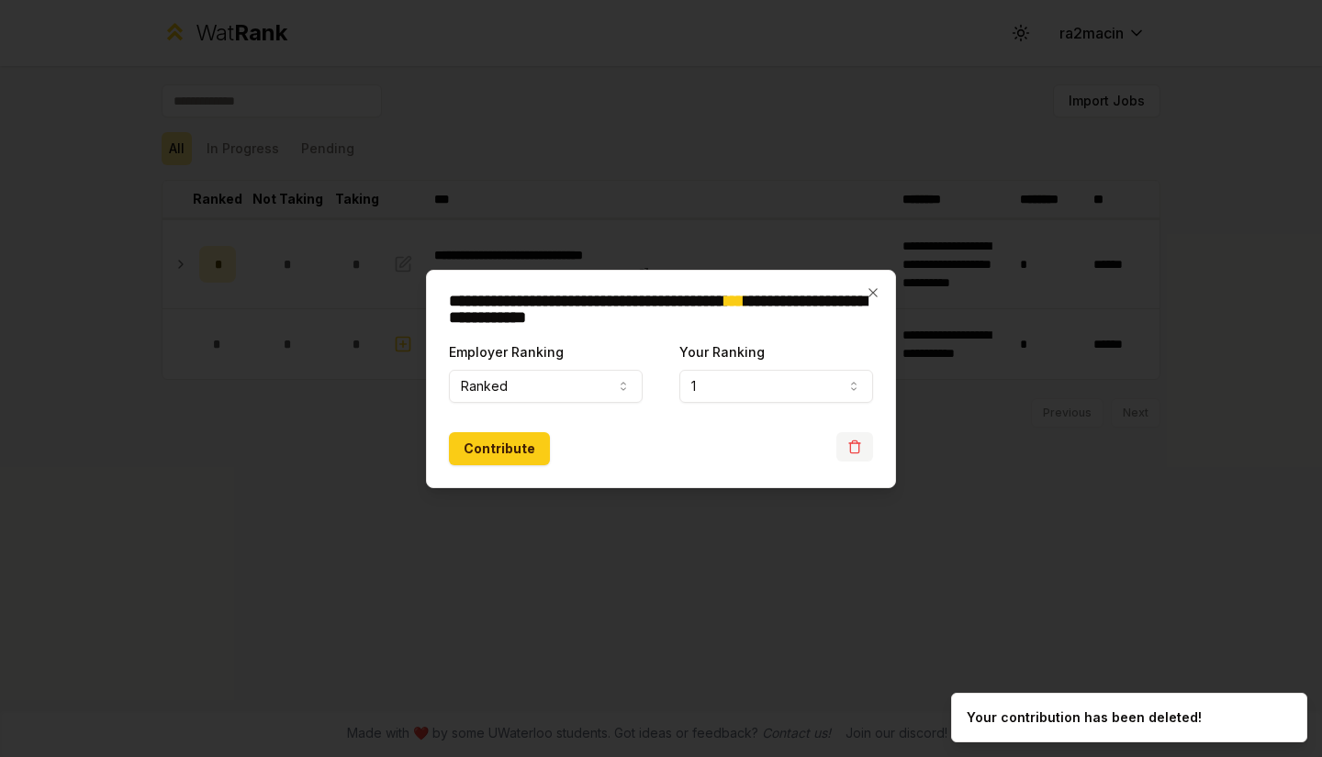
click at [849, 451] on icon "button" at bounding box center [854, 447] width 15 height 15
